Goal: Task Accomplishment & Management: Use online tool/utility

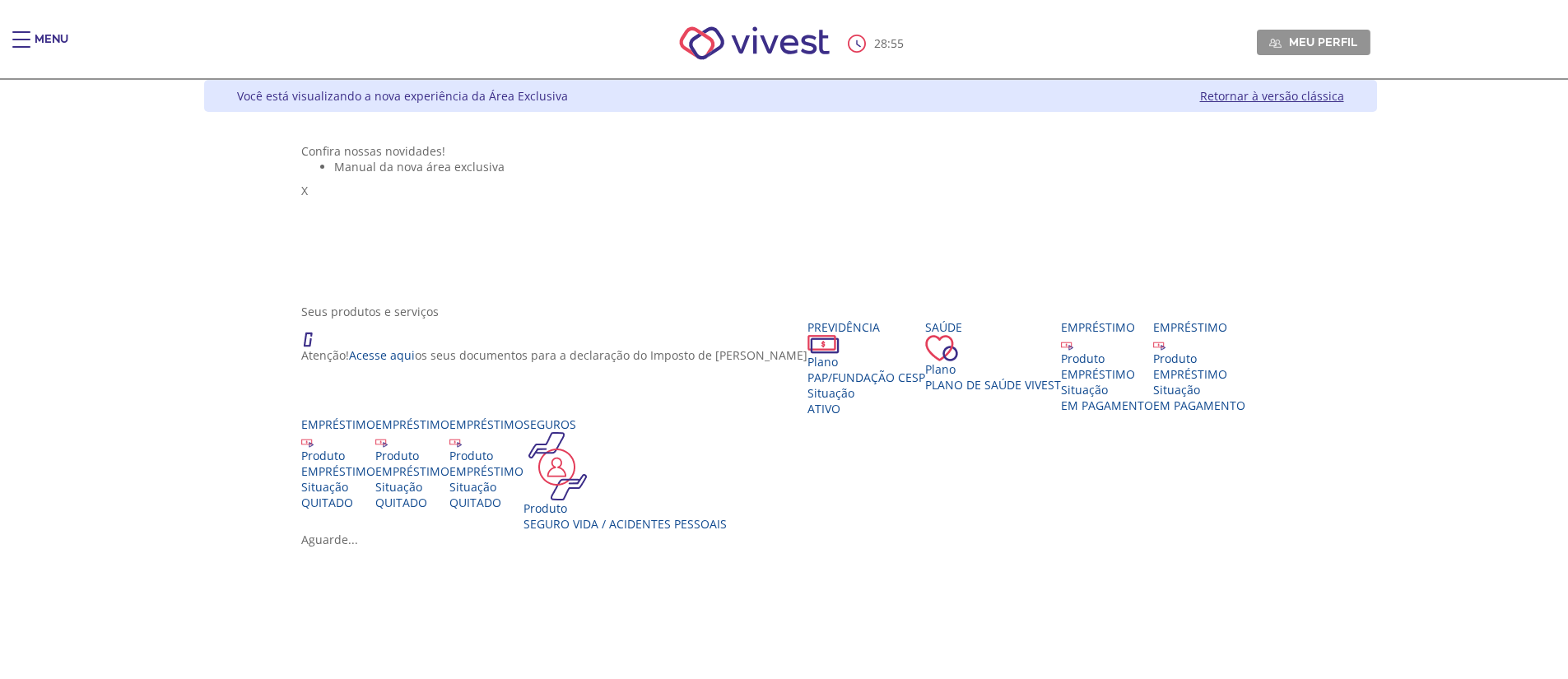
click at [24, 41] on div "Main header" at bounding box center [20, 47] width 18 height 33
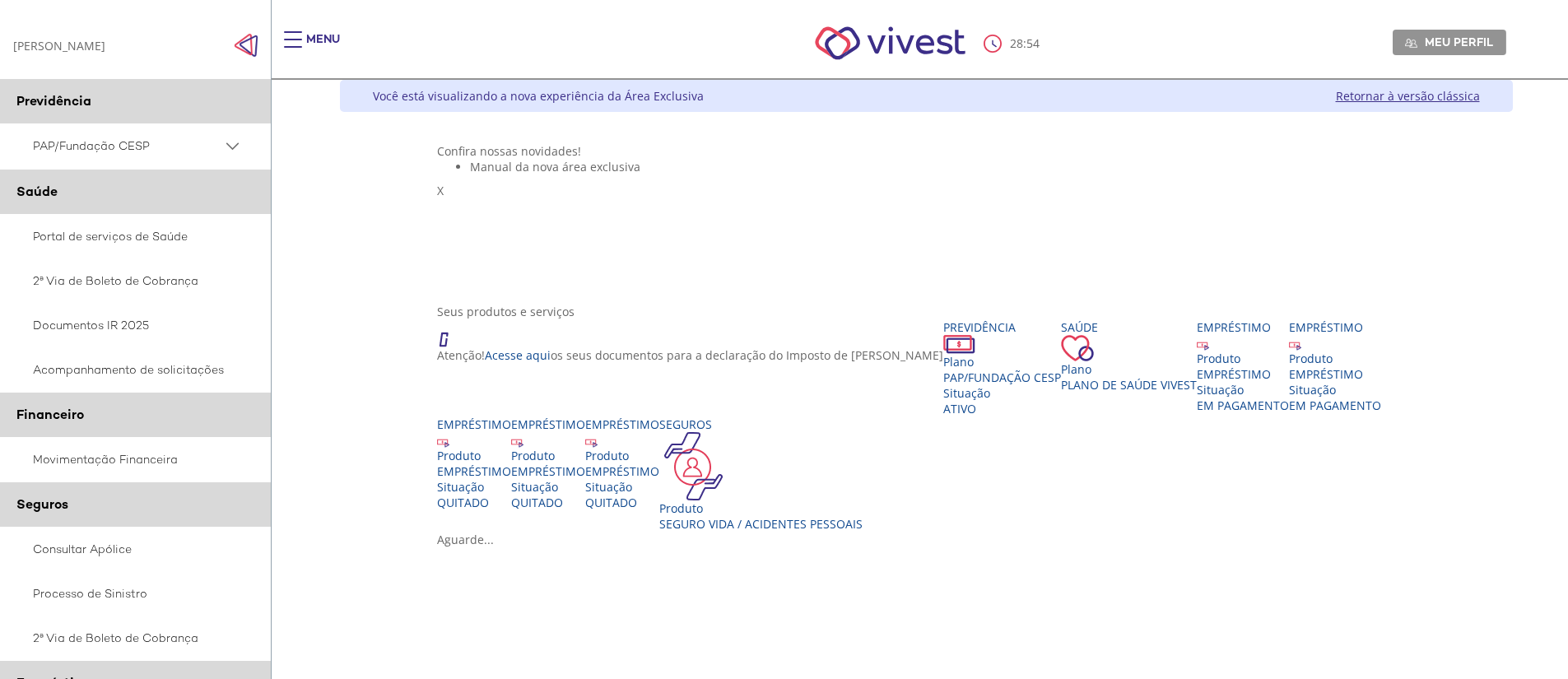
scroll to position [246, 0]
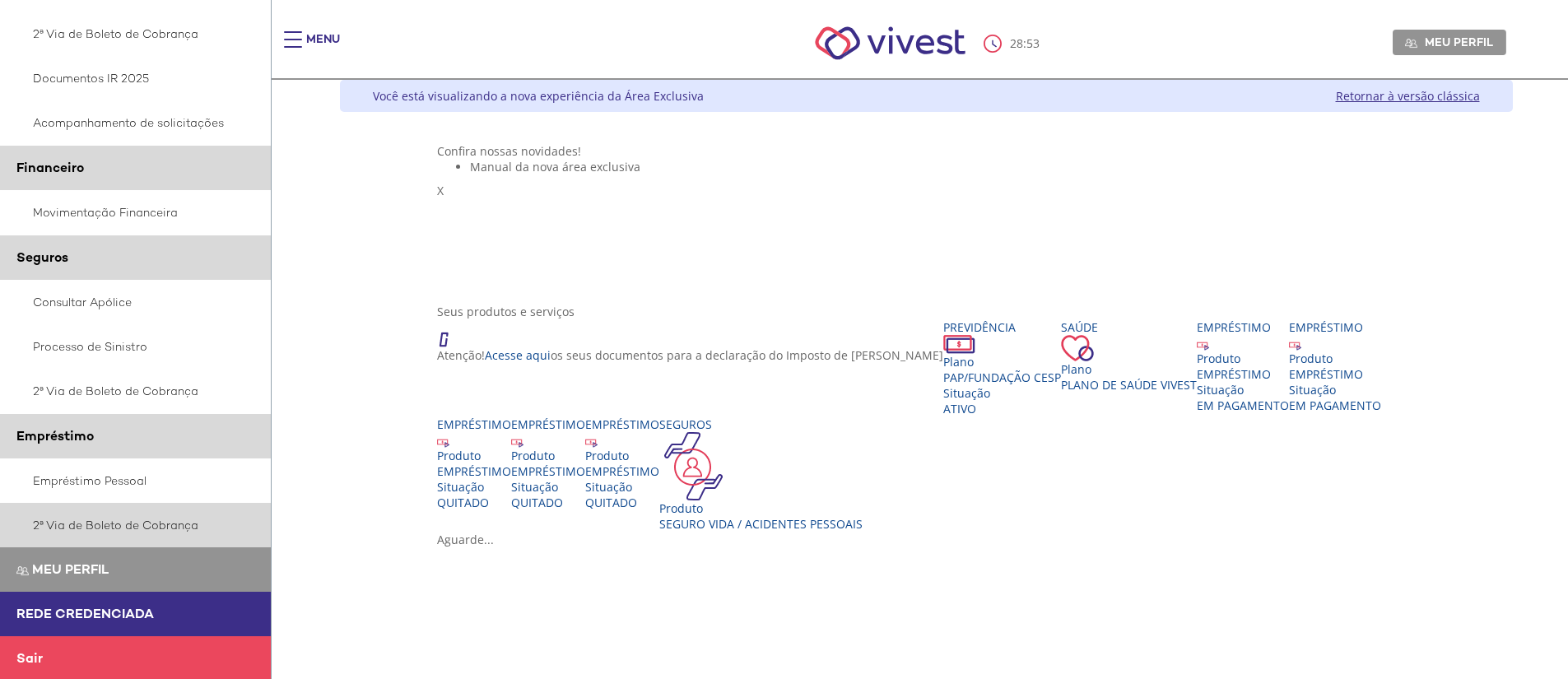
click at [63, 532] on link "2ª Via de Boleto de Cobrança" at bounding box center [136, 525] width 272 height 45
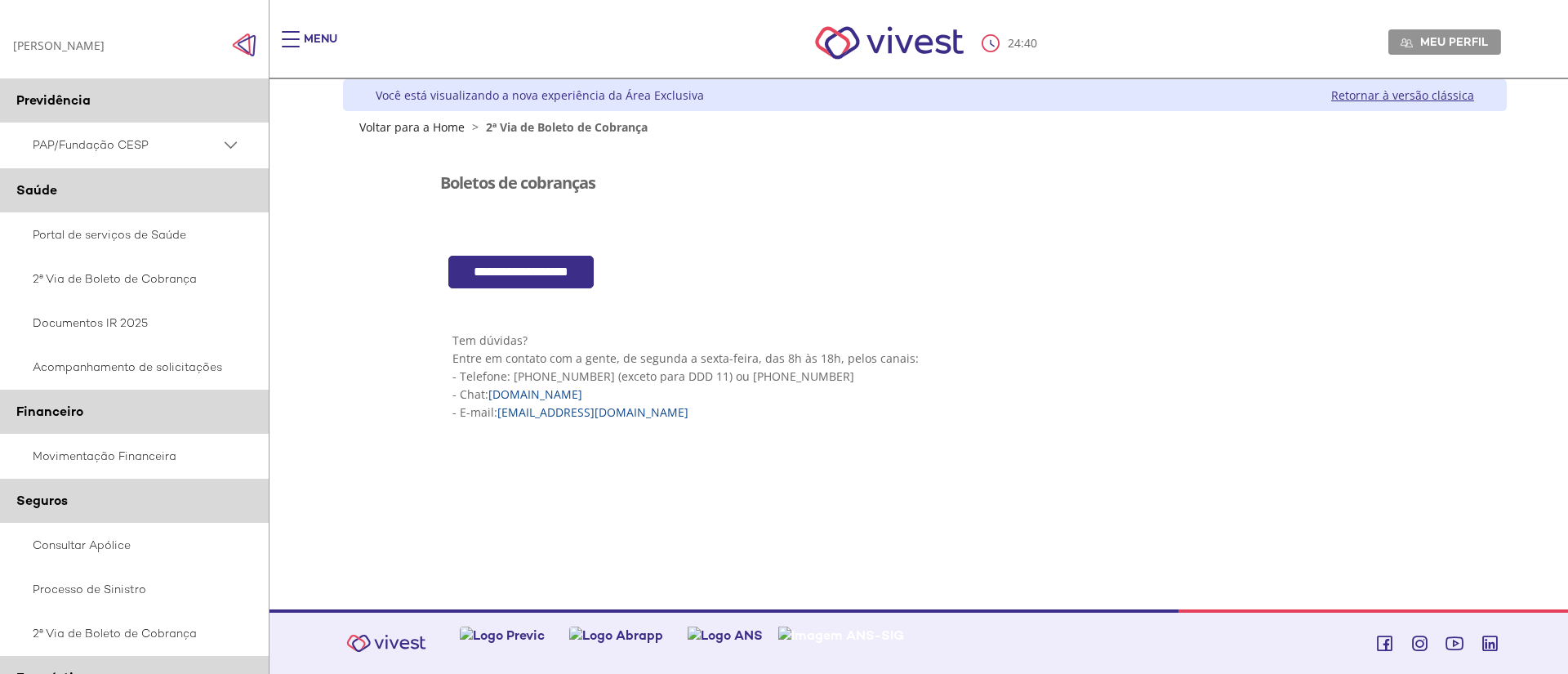
click at [508, 278] on input "**********" at bounding box center [521, 272] width 145 height 33
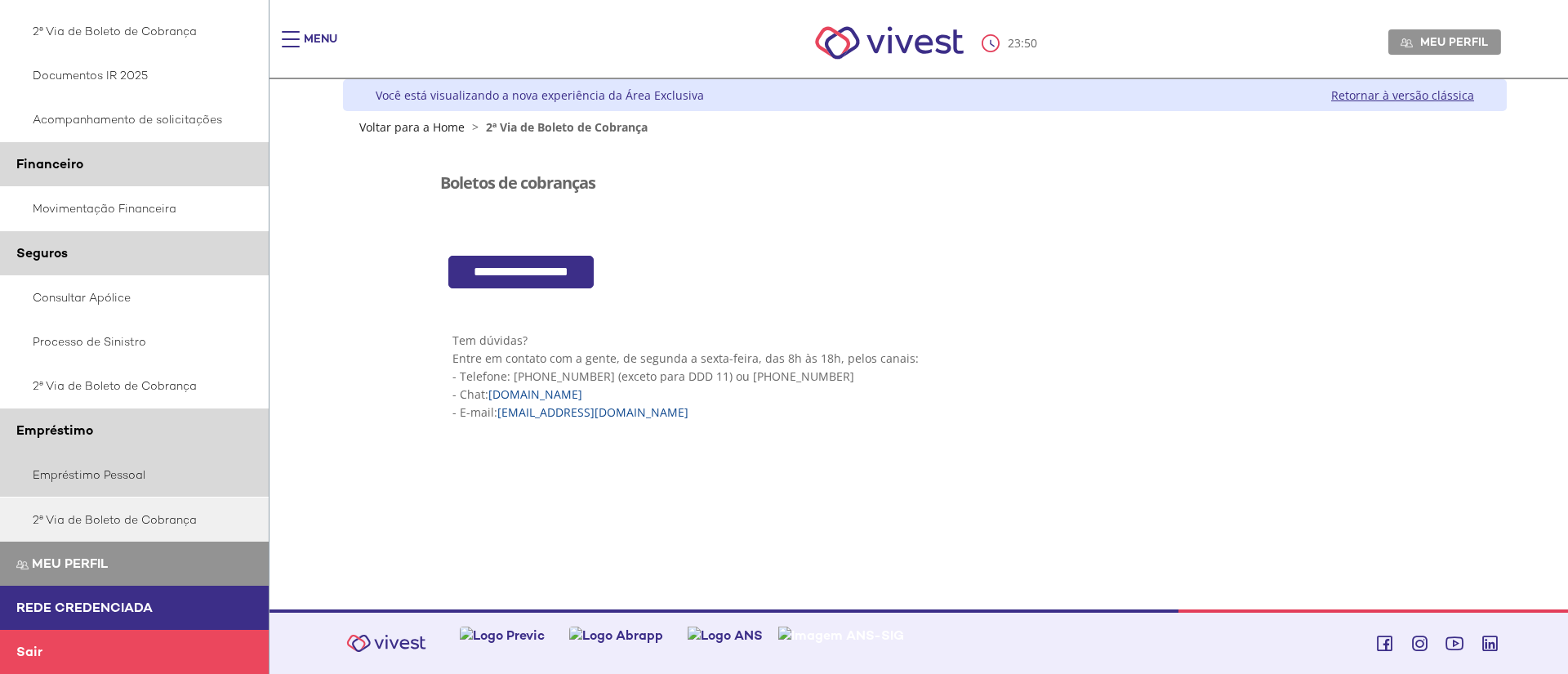
click at [78, 473] on link "Empréstimo Pessoal" at bounding box center [135, 475] width 270 height 44
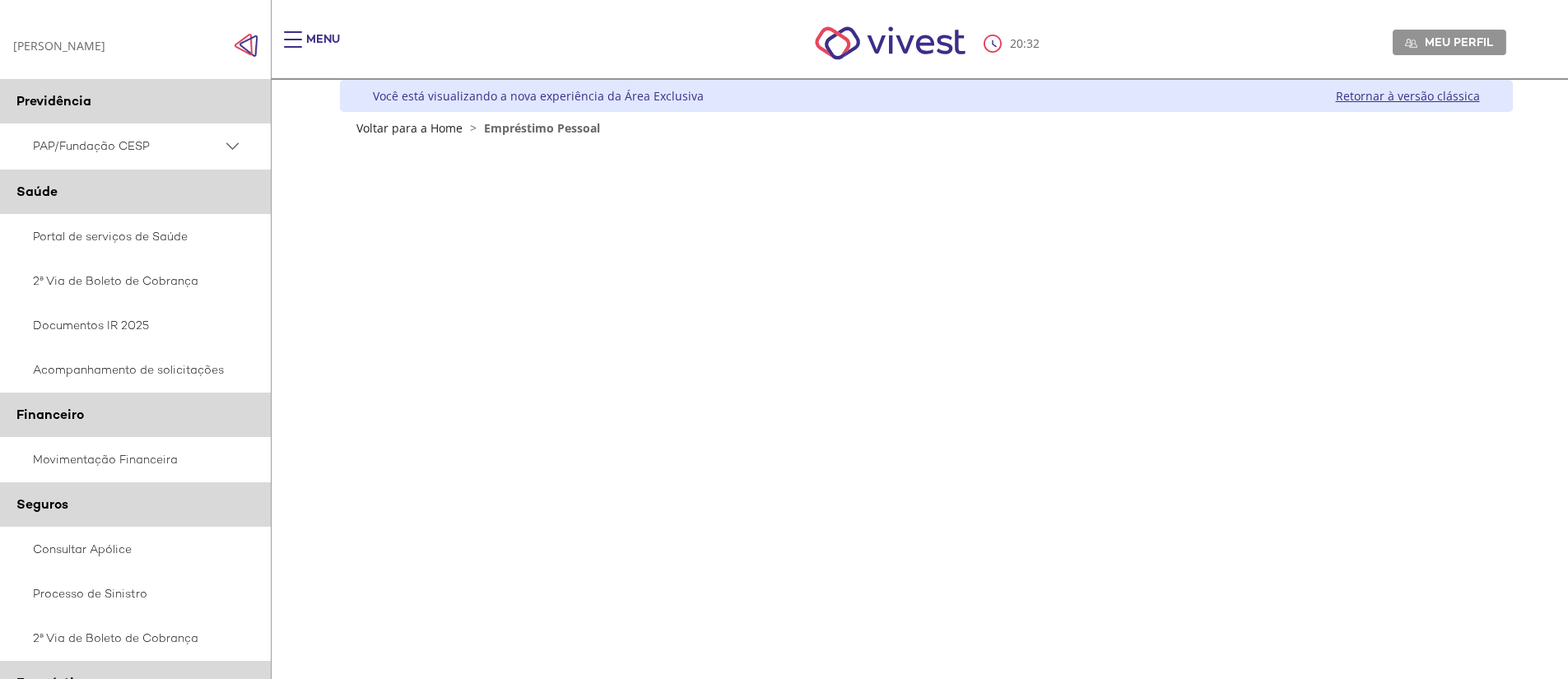
click at [426, 224] on div "Z7_0HDA14K041L1706374JTHR30P6 Empréstimos - Phoenix Finne Menu de ação do compo…" at bounding box center [926, 490] width 1173 height 710
